Goal: Use online tool/utility: Utilize a website feature to perform a specific function

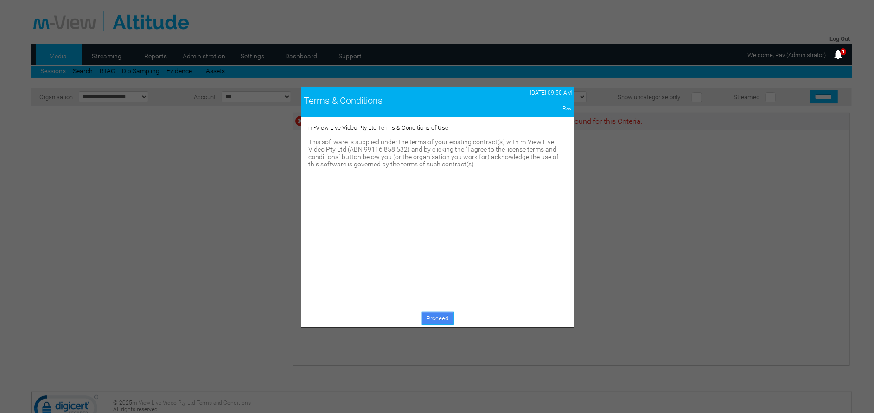
click at [429, 319] on link "Proceed" at bounding box center [438, 318] width 32 height 13
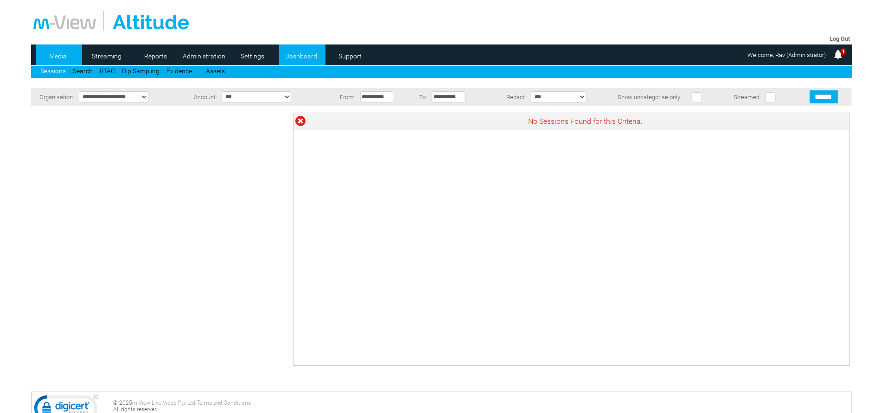
click at [295, 58] on link "Dashboard" at bounding box center [301, 56] width 45 height 14
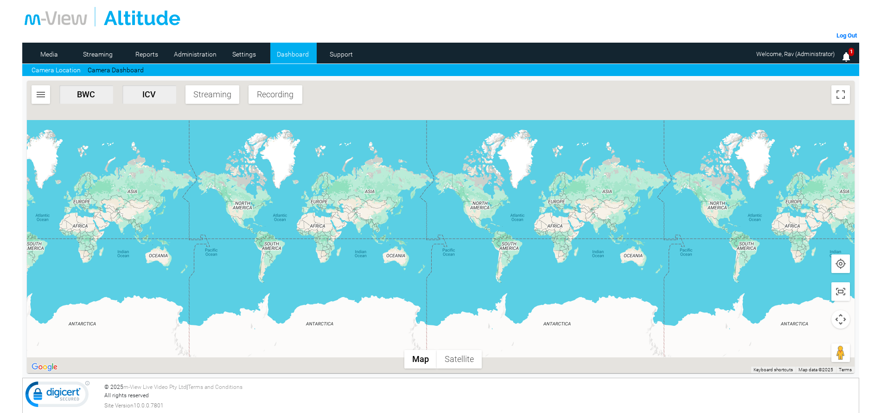
click at [204, 94] on span "Streaming" at bounding box center [212, 95] width 46 height 10
click at [34, 92] on button "button" at bounding box center [41, 94] width 19 height 19
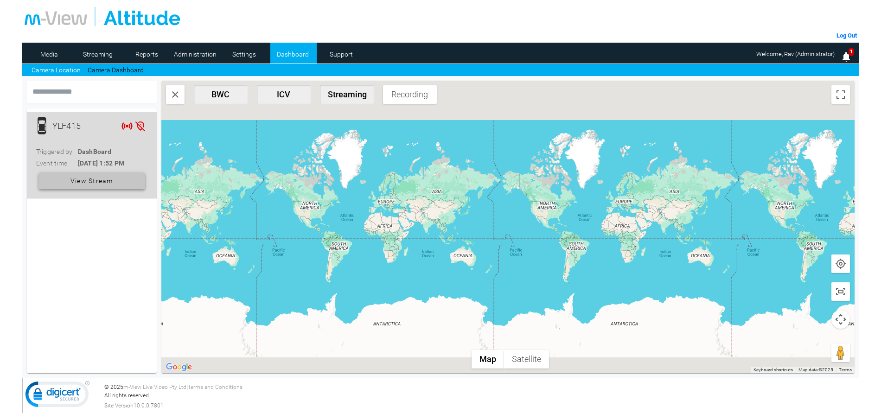
click at [103, 184] on span "View Stream" at bounding box center [91, 181] width 43 height 17
